Goal: Task Accomplishment & Management: Manage account settings

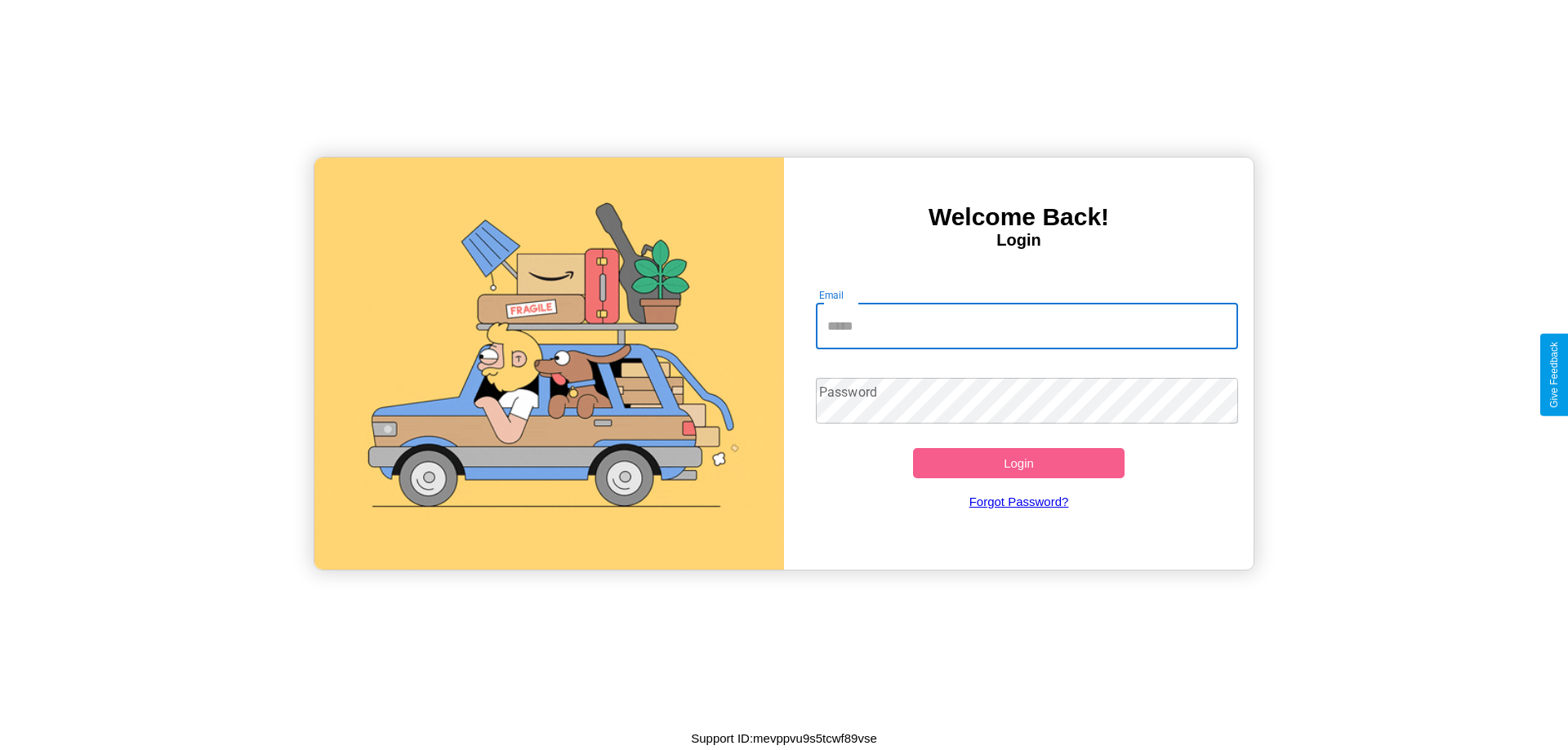
click at [1026, 325] on input "Email" at bounding box center [1027, 326] width 423 height 45
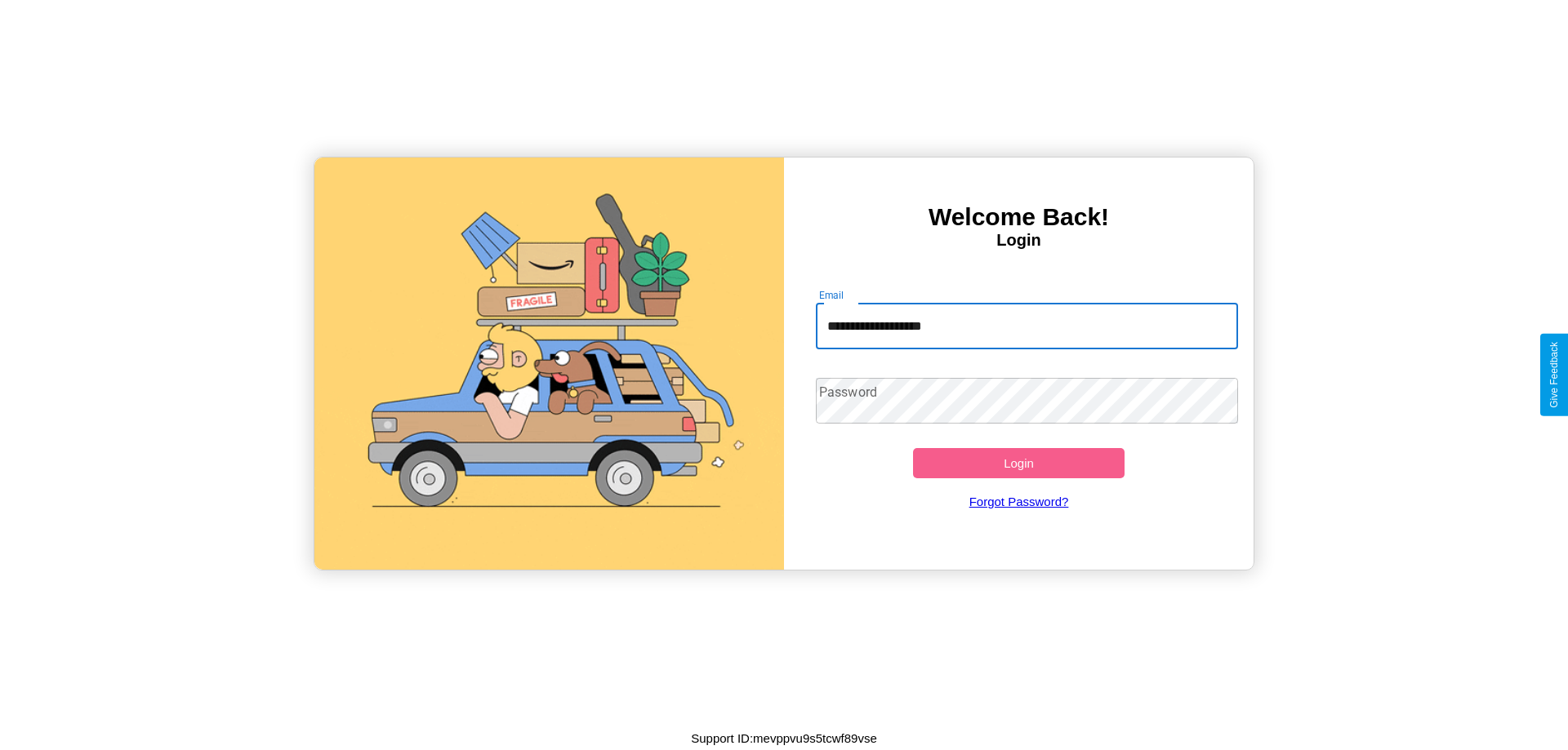
type input "**********"
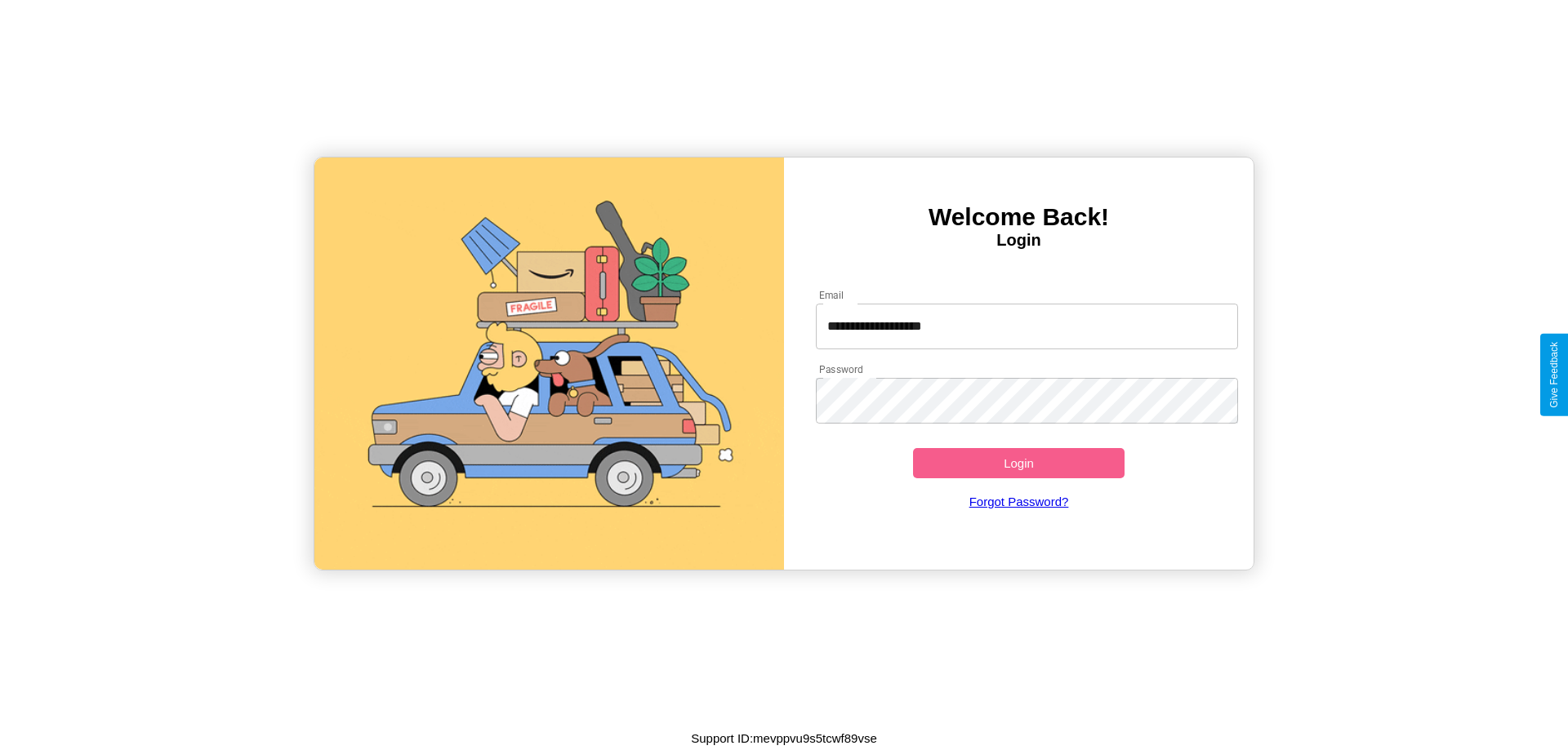
click at [1018, 463] on button "Login" at bounding box center [1018, 463] width 211 height 31
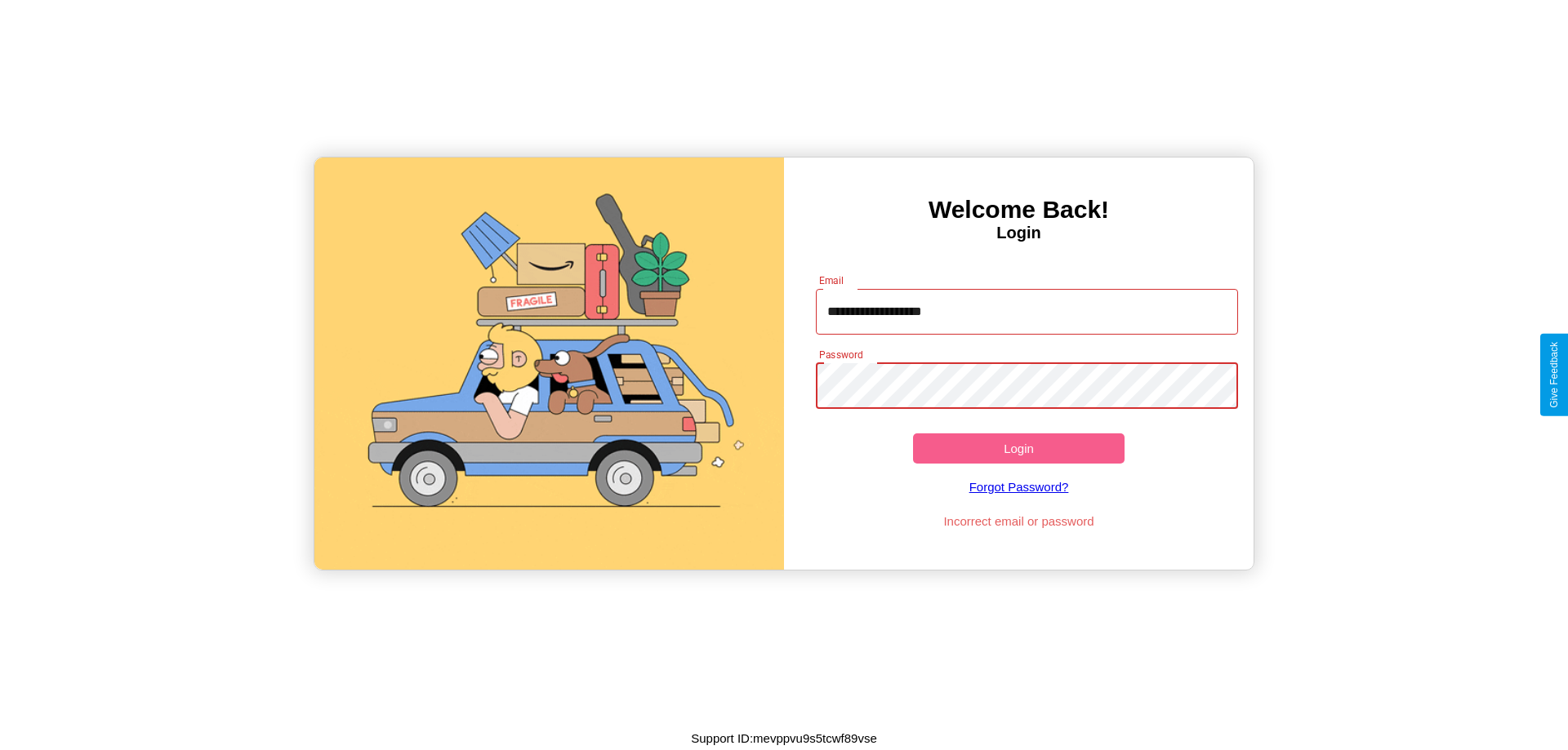
click at [1018, 448] on button "Login" at bounding box center [1018, 448] width 211 height 31
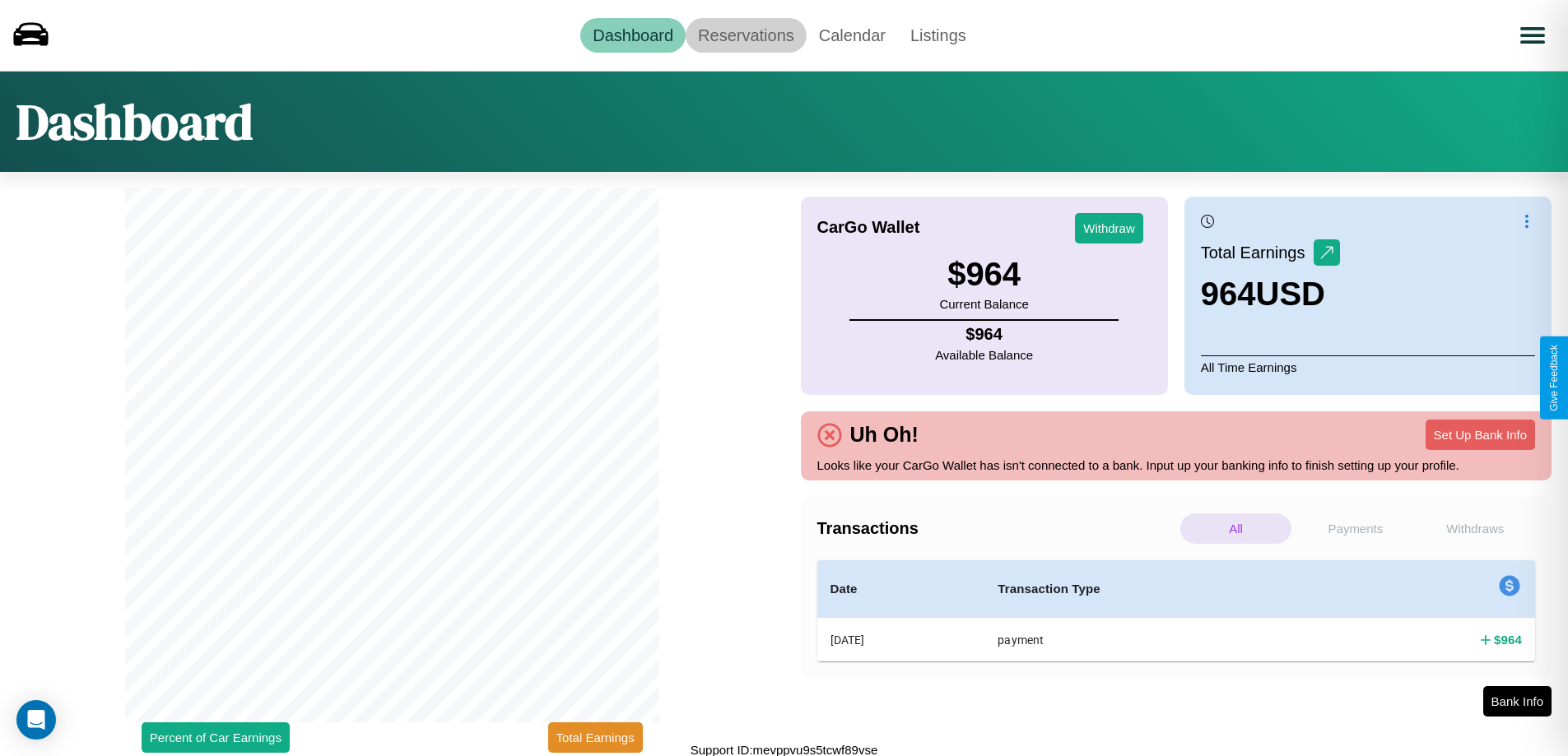
click at [746, 34] on link "Reservations" at bounding box center [747, 35] width 121 height 34
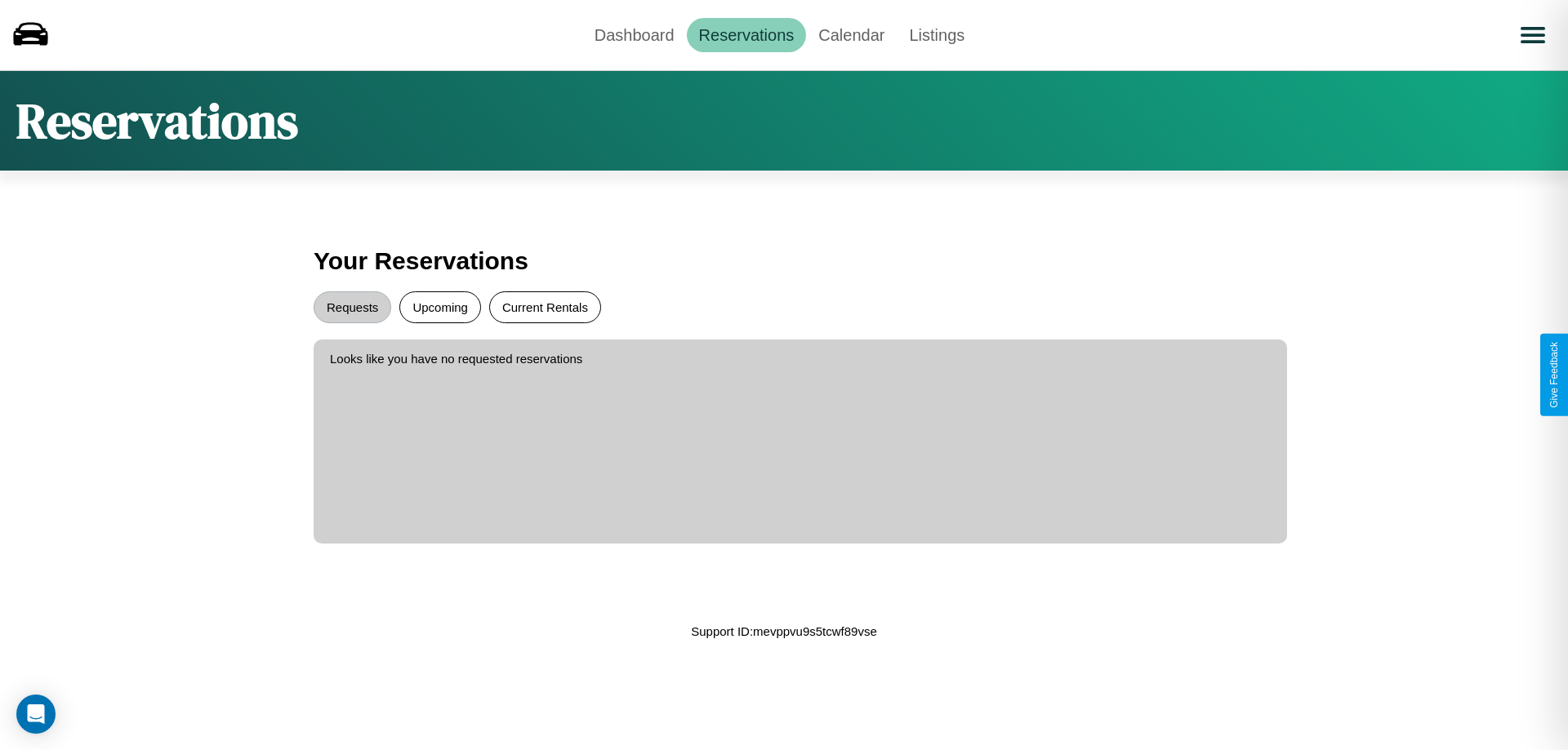
click at [544, 307] on button "Current Rentals" at bounding box center [545, 307] width 112 height 31
click at [352, 307] on button "Requests" at bounding box center [352, 307] width 78 height 31
click at [851, 34] on link "Calendar" at bounding box center [852, 35] width 91 height 34
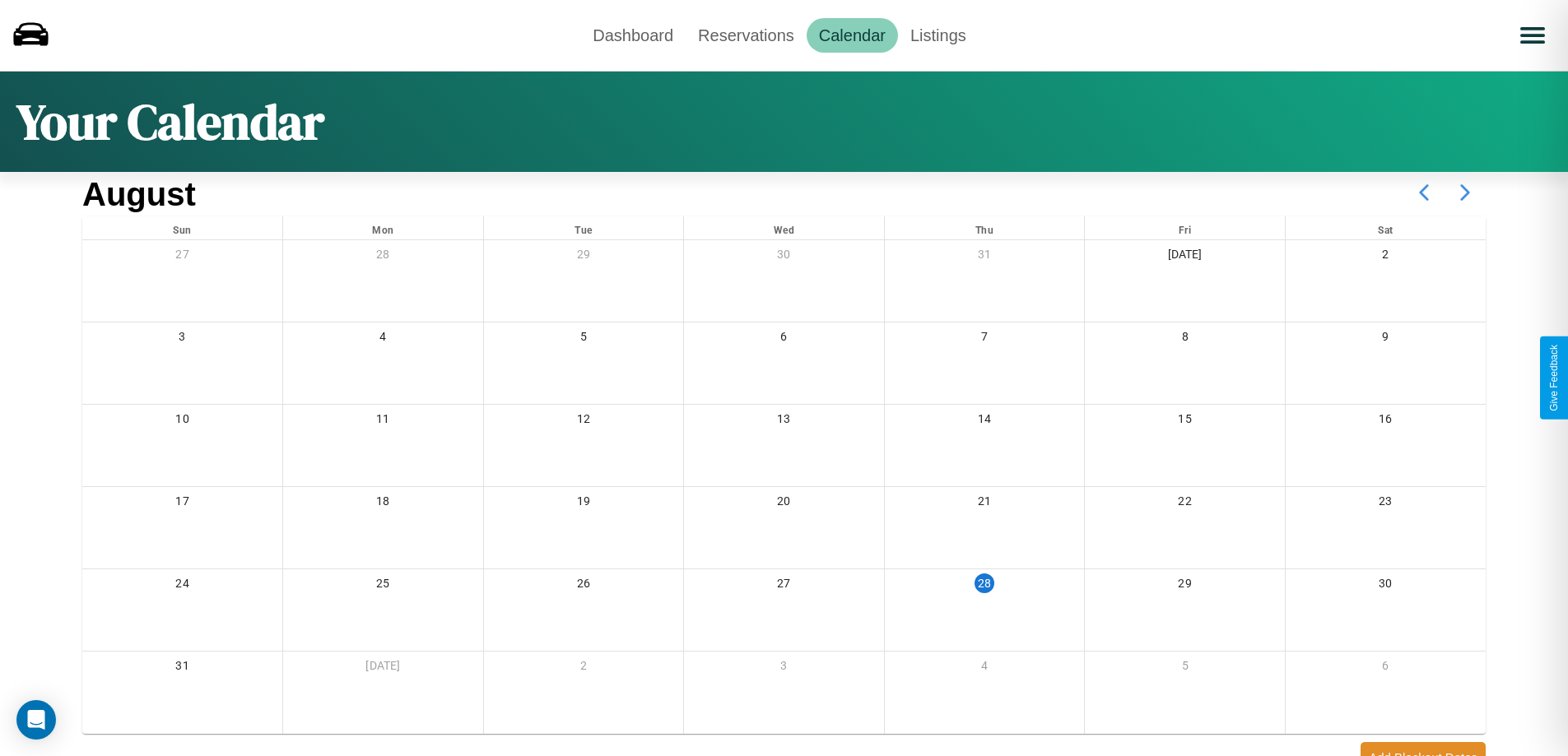
click at [1465, 193] on icon at bounding box center [1464, 193] width 41 height 41
